Goal: Task Accomplishment & Management: Use online tool/utility

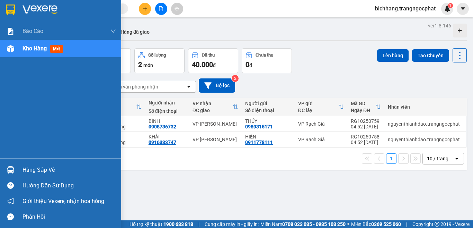
click at [38, 169] on div "Hàng sắp về" at bounding box center [70, 170] width 94 height 10
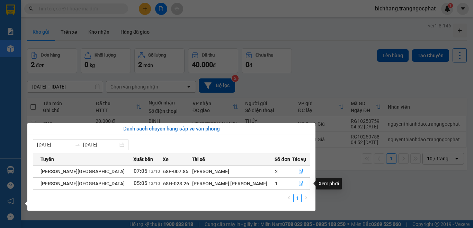
click at [299, 183] on icon "file-done" at bounding box center [301, 183] width 5 height 5
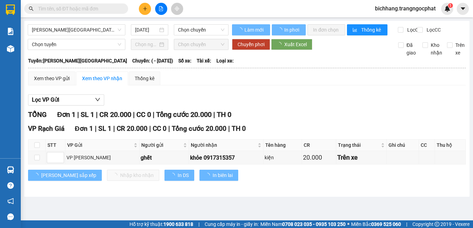
type input "[DATE]"
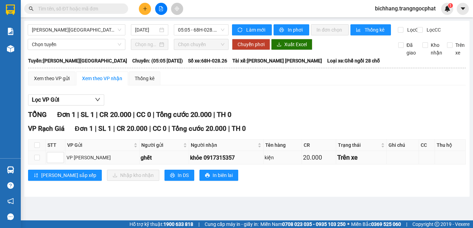
click at [197, 162] on div "khỏe 0917315357" at bounding box center [226, 157] width 72 height 9
copy div "0917315357"
click at [35, 148] on input "checkbox" at bounding box center [37, 145] width 6 height 6
checkbox input "true"
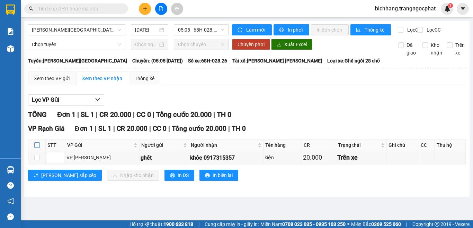
checkbox input "true"
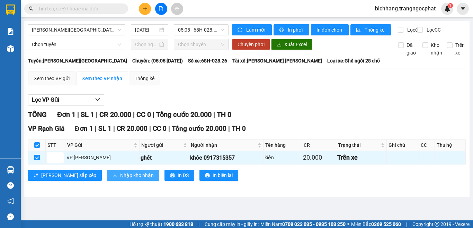
click at [120, 179] on span "Nhập kho nhận" at bounding box center [137, 175] width 34 height 8
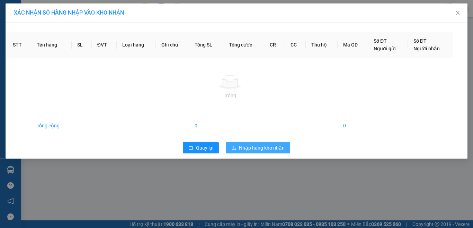
click at [265, 149] on div "XÁC NHẬN SỐ HÀNG NHẬP VÀO KHO NHẬN STT Tên hàng SL ĐVT Loại hàng Ghi chú Tổng S…" at bounding box center [236, 114] width 473 height 228
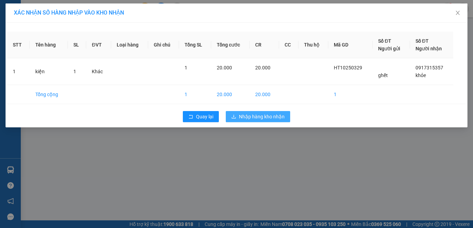
click at [262, 116] on span "Nhập hàng kho nhận" at bounding box center [262, 117] width 46 height 8
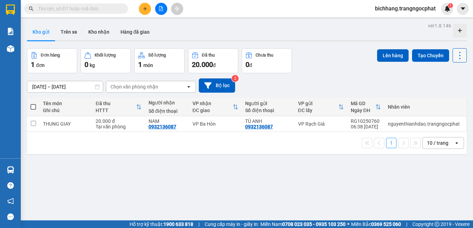
click at [458, 58] on icon at bounding box center [460, 56] width 10 height 10
click at [449, 99] on span "Làm mới" at bounding box center [444, 99] width 19 height 7
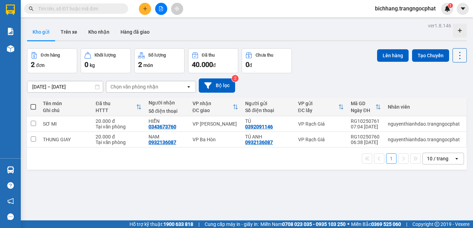
click at [455, 60] on icon at bounding box center [460, 56] width 10 height 10
click at [449, 99] on span "Làm mới" at bounding box center [444, 99] width 19 height 7
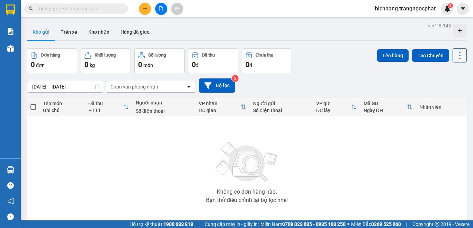
click at [455, 60] on icon at bounding box center [460, 56] width 10 height 10
click at [387, 79] on div "[DATE] – [DATE] Press the down arrow key to interact with the calendar and sele…" at bounding box center [247, 85] width 440 height 14
